Goal: Task Accomplishment & Management: Complete application form

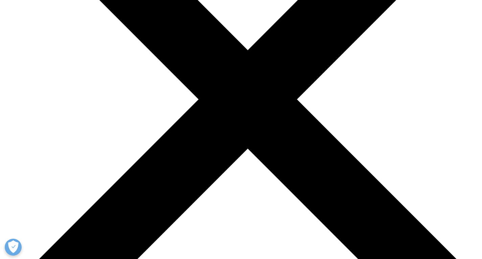
scroll to position [2268, 0]
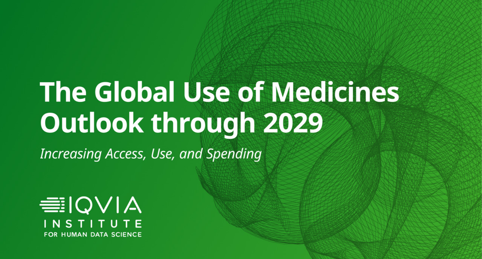
scroll to position [305, 0]
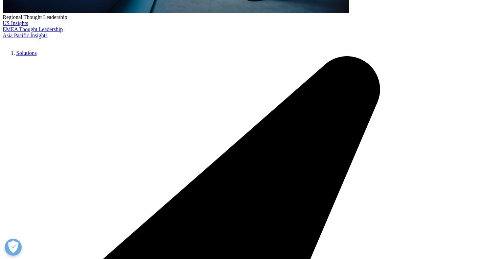
type input "Zsuzsanna"
type input "Illés"
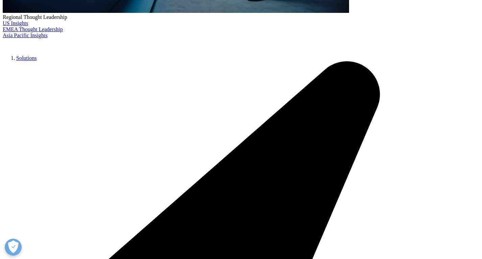
type input "[EMAIL_ADDRESS][DOMAIN_NAME]"
select select "Hungary"
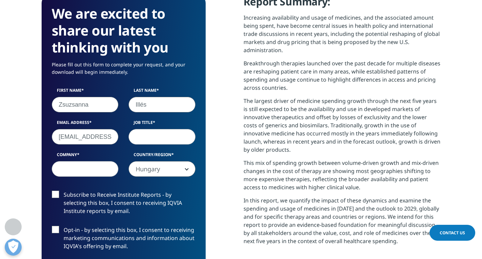
click at [59, 140] on input "[EMAIL_ADDRESS][DOMAIN_NAME]" at bounding box center [85, 137] width 67 height 16
type input "[EMAIL_ADDRESS][DOMAIN_NAME]"
click at [137, 142] on input "Job Title" at bounding box center [162, 137] width 67 height 16
type input "Director"
click at [82, 164] on input "Company" at bounding box center [85, 169] width 67 height 16
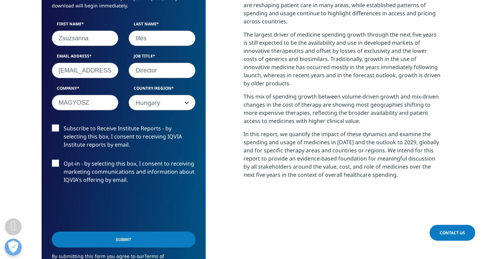
scroll to position [372, 0]
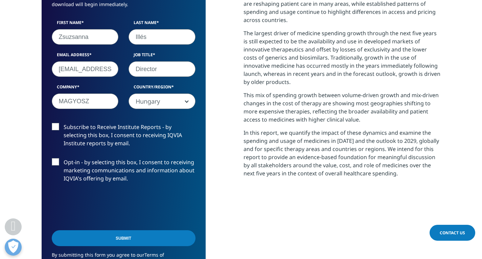
type input "MAGYOSZ"
click at [57, 130] on label "Subscribe to Receive Institute Reports - by selecting this box, I consent to re…" at bounding box center [124, 137] width 144 height 28
click at [64, 123] on input "Subscribe to Receive Institute Reports - by selecting this box, I consent to re…" at bounding box center [64, 123] width 0 height 0
click at [117, 238] on input "Submit" at bounding box center [124, 238] width 144 height 16
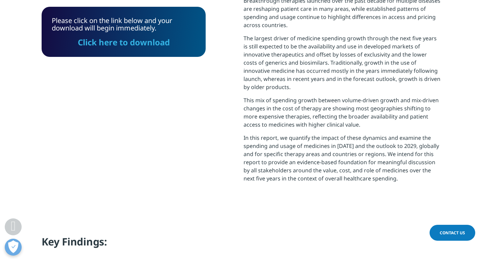
scroll to position [344, 0]
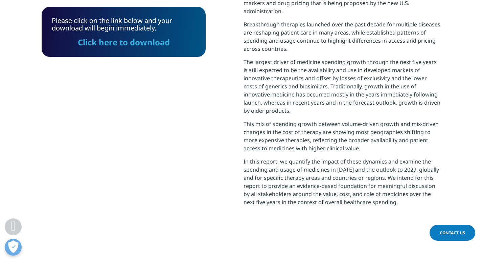
click at [134, 42] on link "Click here to download" at bounding box center [124, 42] width 92 height 11
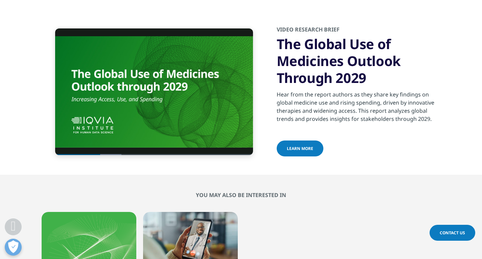
scroll to position [2205, 0]
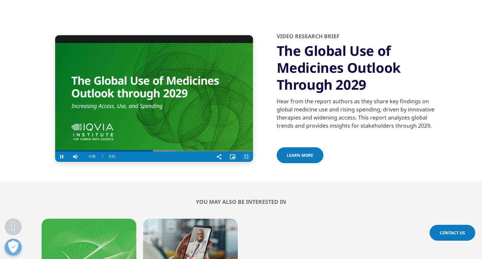
click at [244, 157] on span "Video Player" at bounding box center [247, 157] width 14 height 0
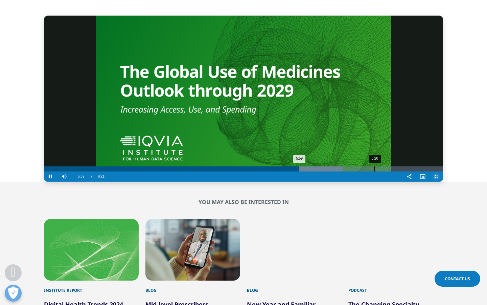
click at [330, 171] on div "Loaded : 74.81% 6:20 5:59" at bounding box center [243, 168] width 399 height 5
click at [393, 171] on div "6:42" at bounding box center [393, 168] width 0 height 5
click at [412, 171] on div "7:03" at bounding box center [412, 168] width 0 height 5
click at [443, 171] on div "Loaded : 100.00% 9:04 8:53" at bounding box center [243, 168] width 399 height 5
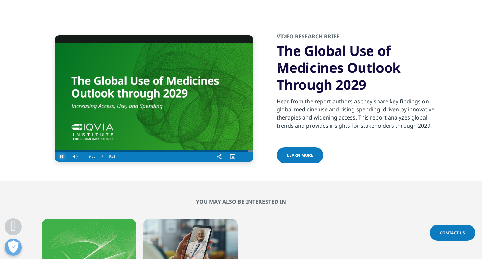
click at [60, 157] on span "Video Player" at bounding box center [62, 157] width 14 height 0
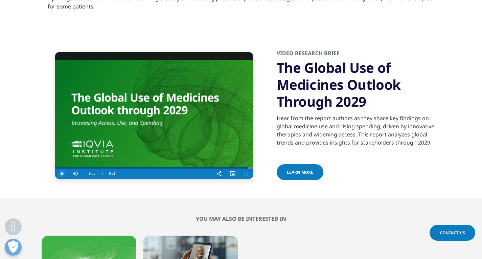
scroll to position [2171, 0]
